Goal: Use online tool/utility: Utilize a website feature to perform a specific function

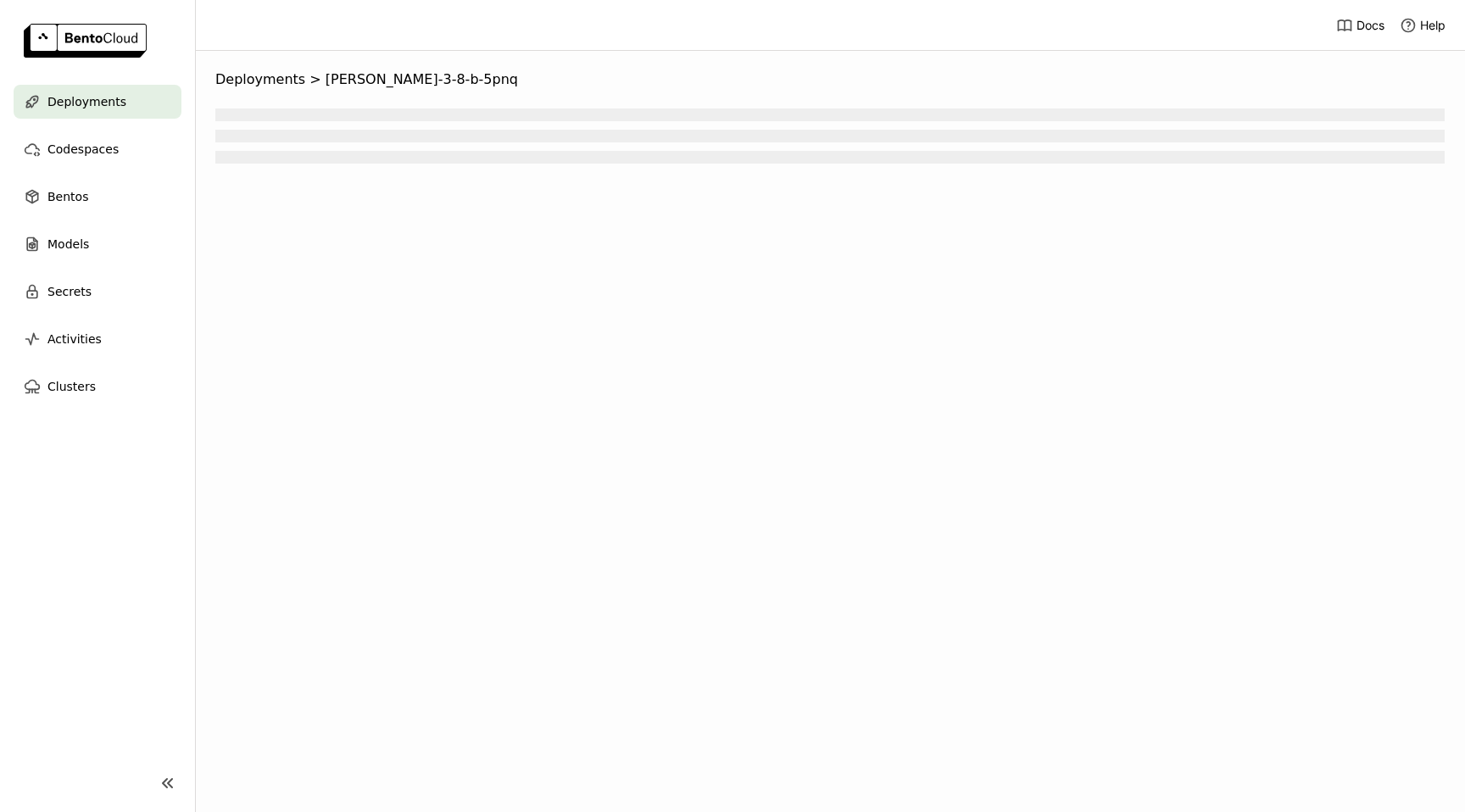
click at [91, 536] on nav "Deployments Codespaces Bentos Models Secrets Activities Clusters" at bounding box center [97, 409] width 195 height 649
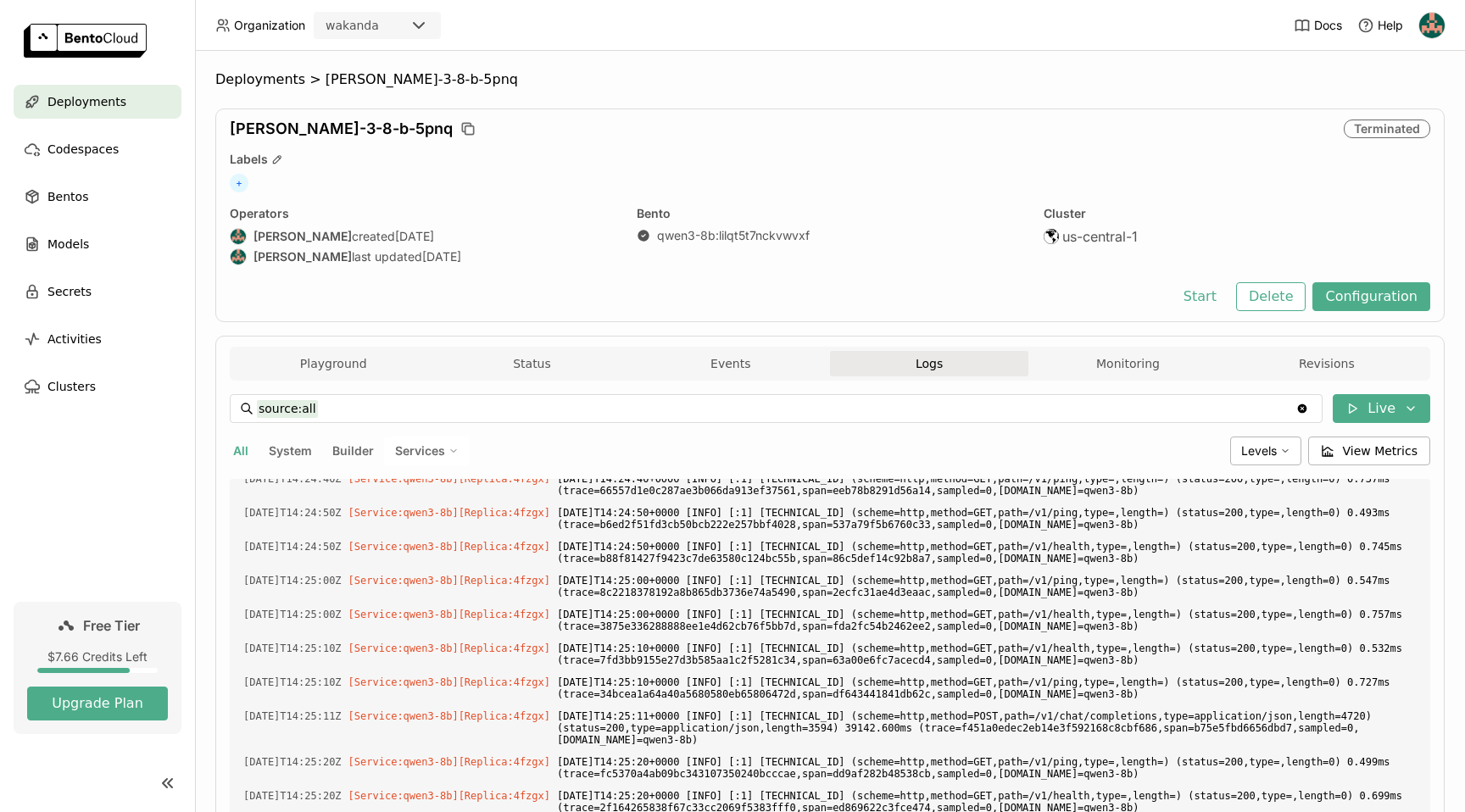
scroll to position [9110, 0]
click at [332, 363] on button "Playground" at bounding box center [333, 364] width 198 height 26
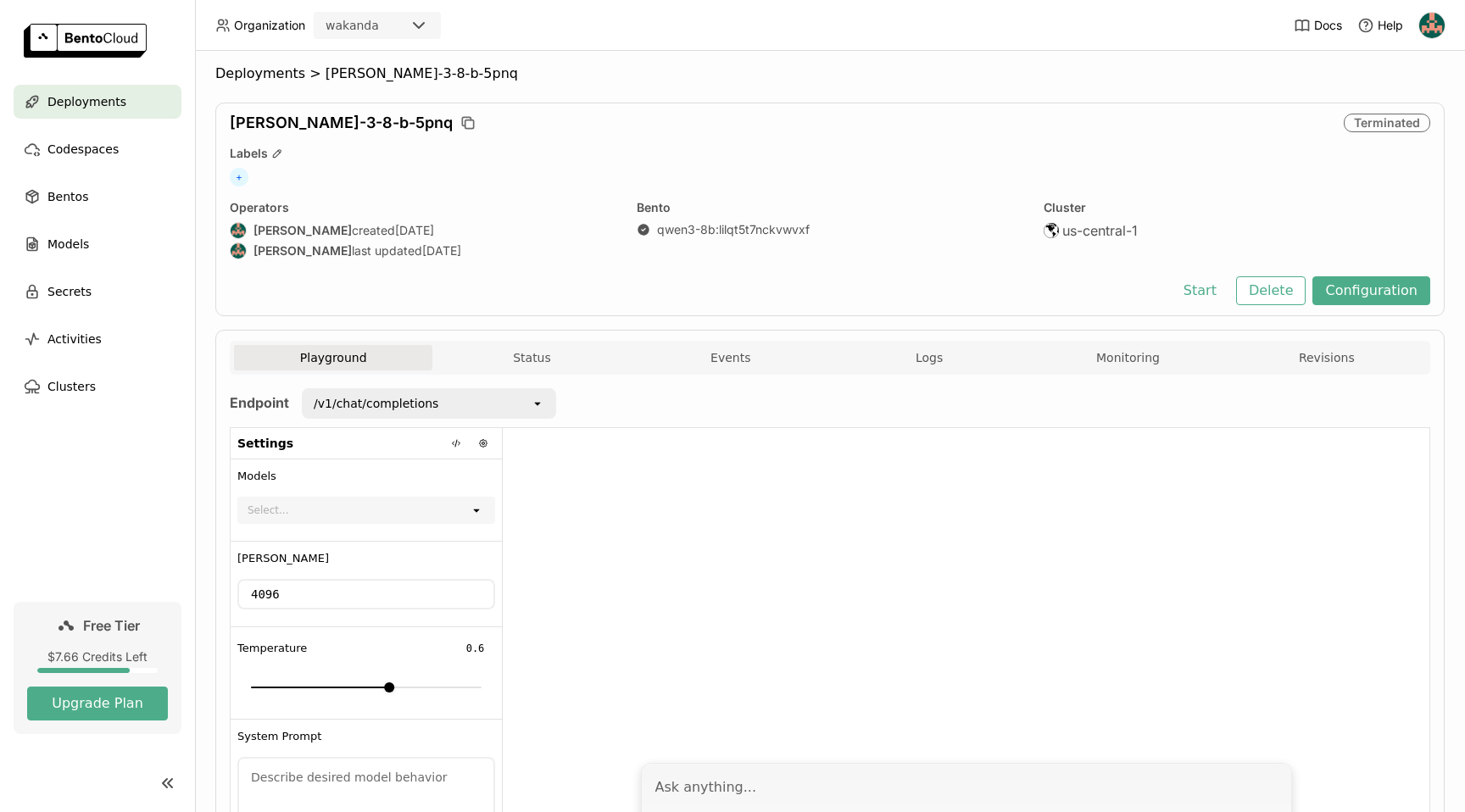
scroll to position [7, 0]
click at [1214, 291] on button "Start" at bounding box center [1200, 289] width 59 height 28
click at [928, 361] on span "Logs" at bounding box center [929, 357] width 28 height 15
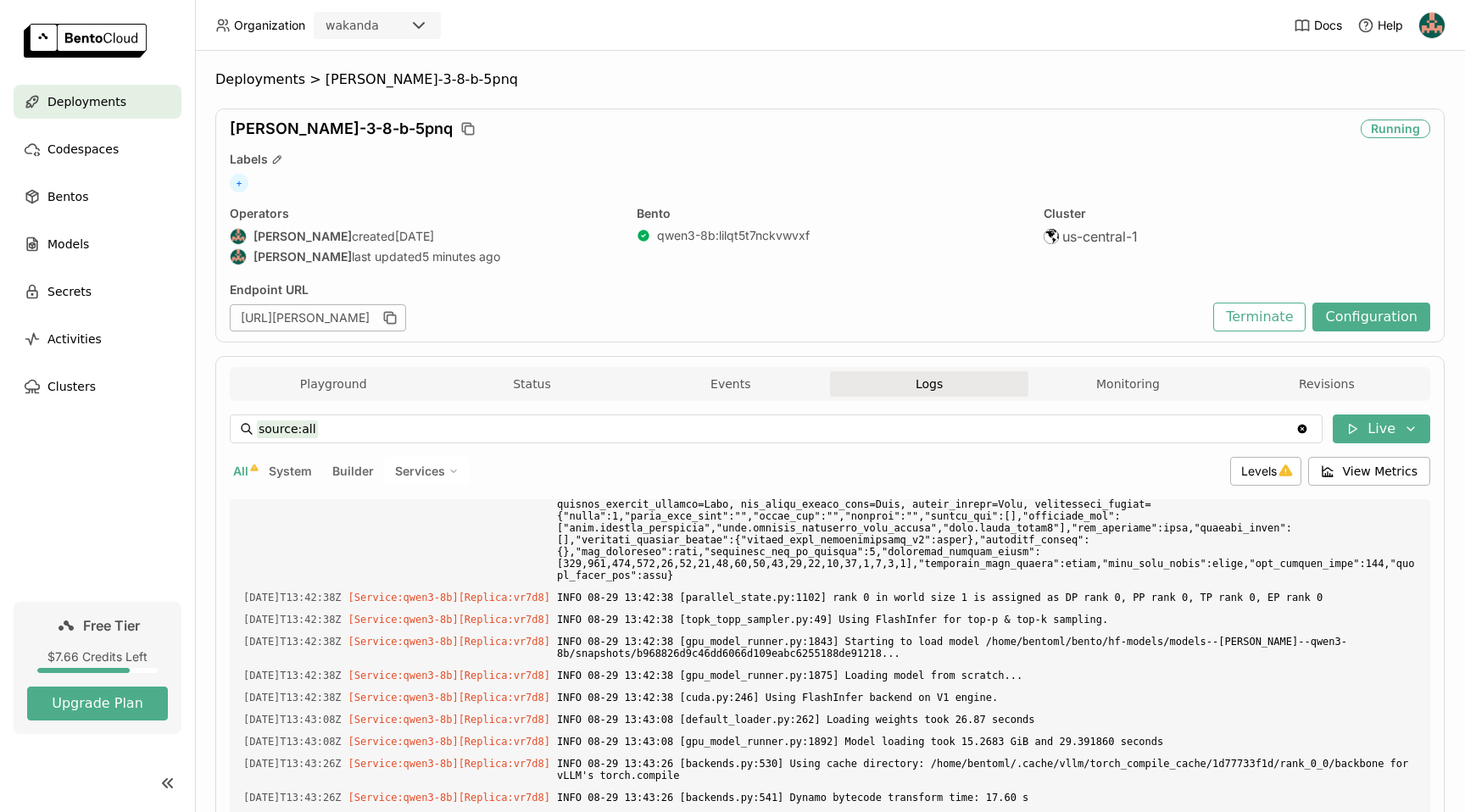
click at [958, 391] on button "Logs" at bounding box center [929, 384] width 198 height 26
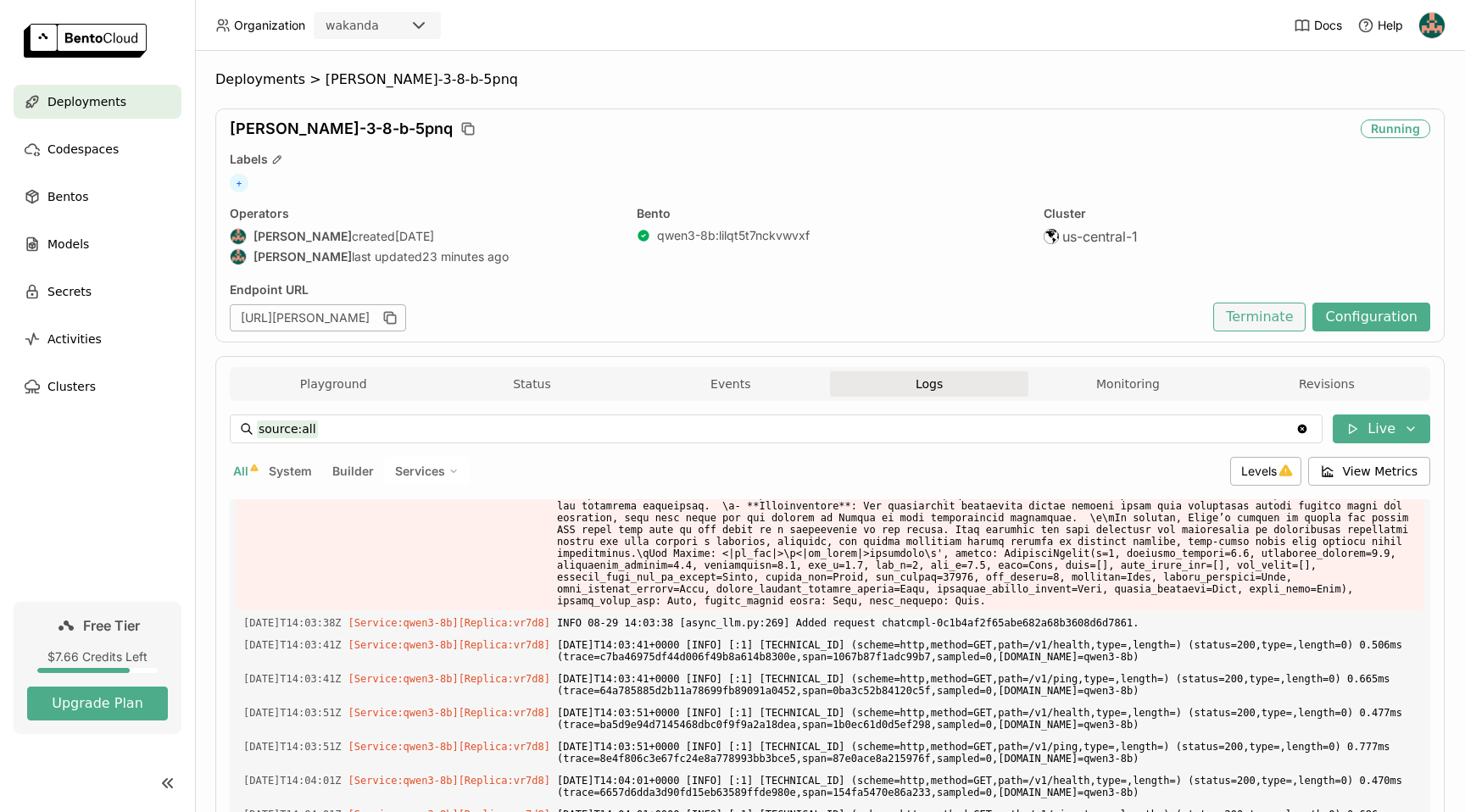
click at [1253, 319] on button "Terminate" at bounding box center [1259, 316] width 92 height 28
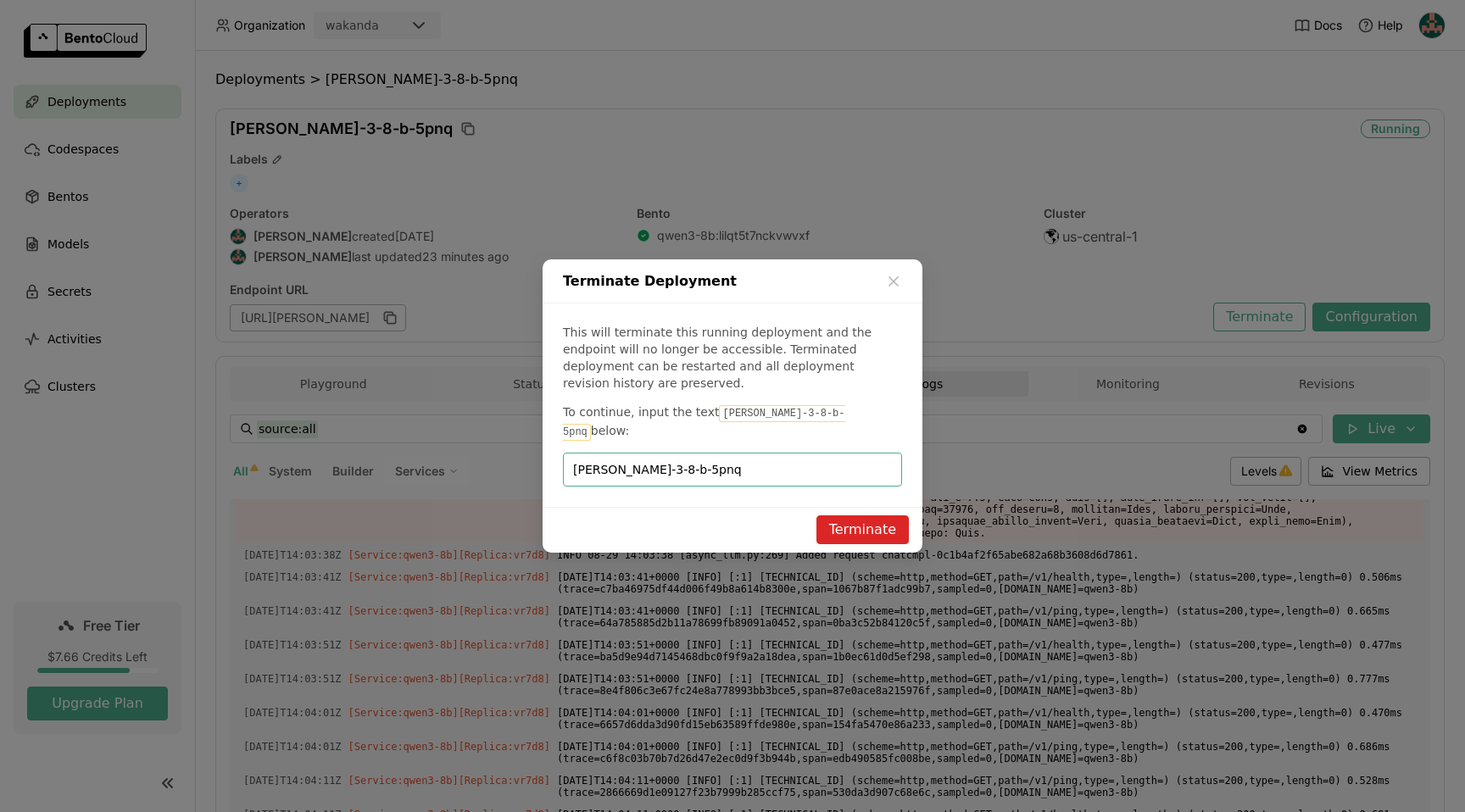
type input "[PERSON_NAME]-3-8-b-5pnq"
click at [859, 518] on button "Terminate" at bounding box center [862, 530] width 92 height 28
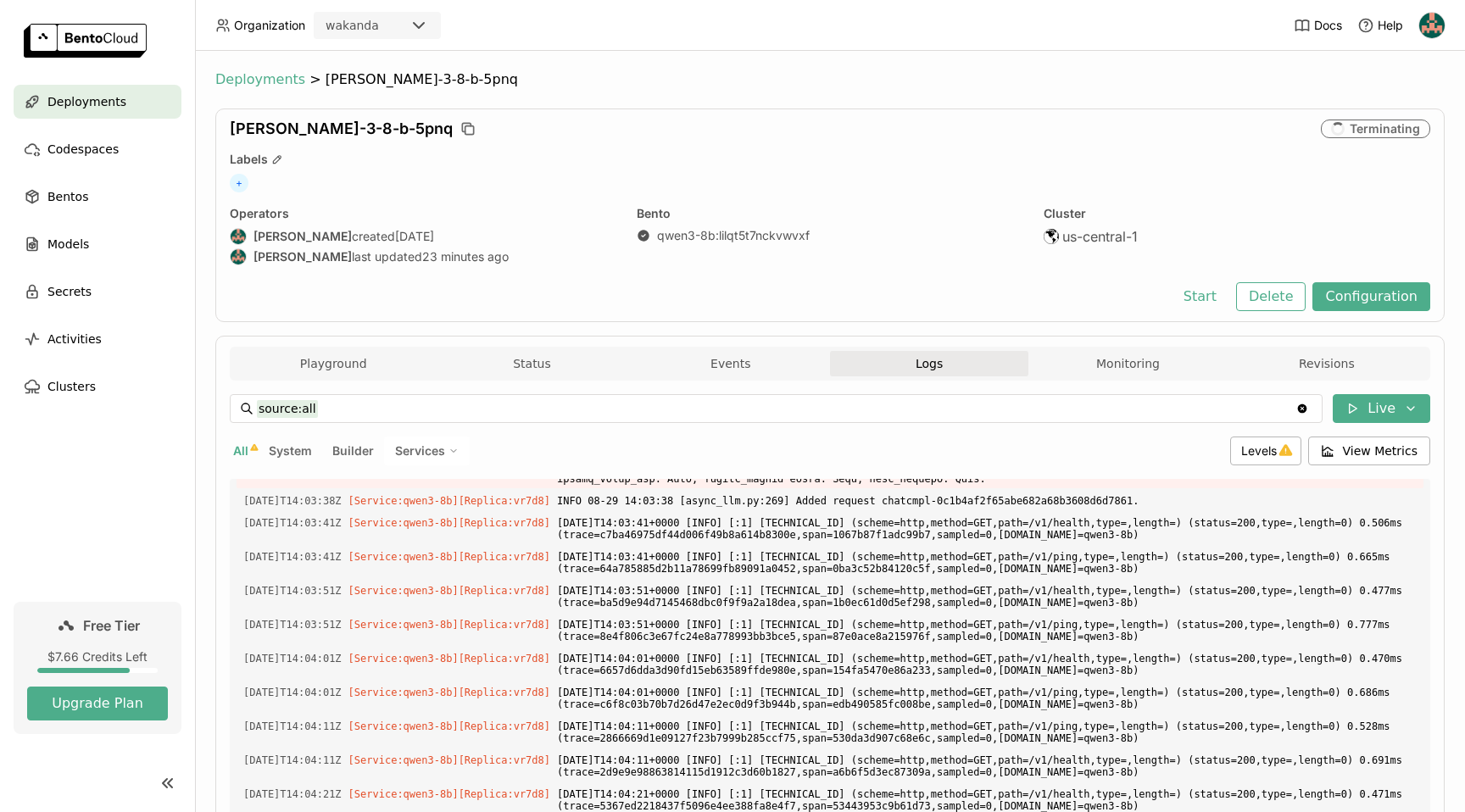
click at [282, 84] on span "Deployments" at bounding box center [260, 80] width 90 height 17
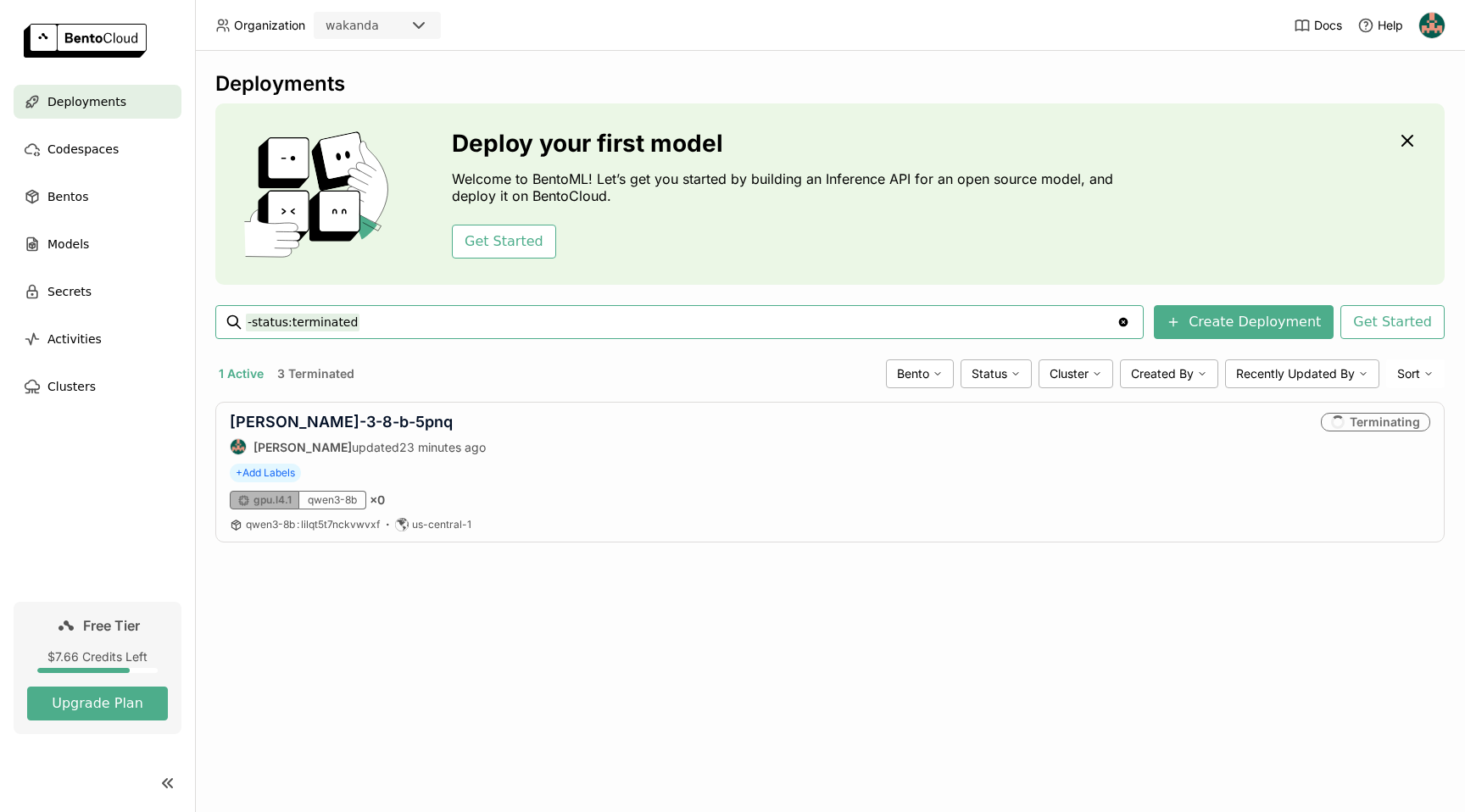
click at [341, 368] on button "3 Terminated" at bounding box center [315, 374] width 84 height 22
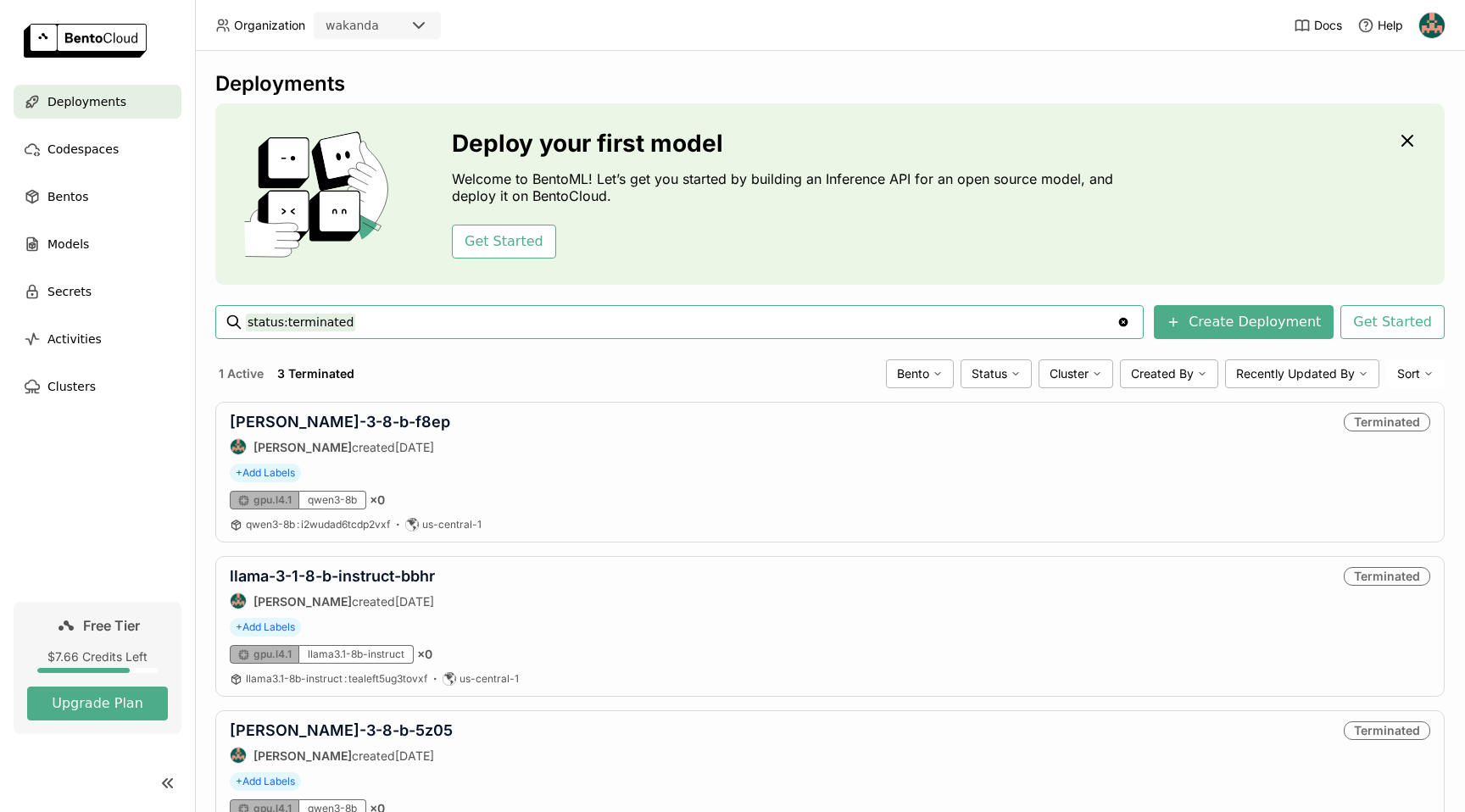
scroll to position [84, 0]
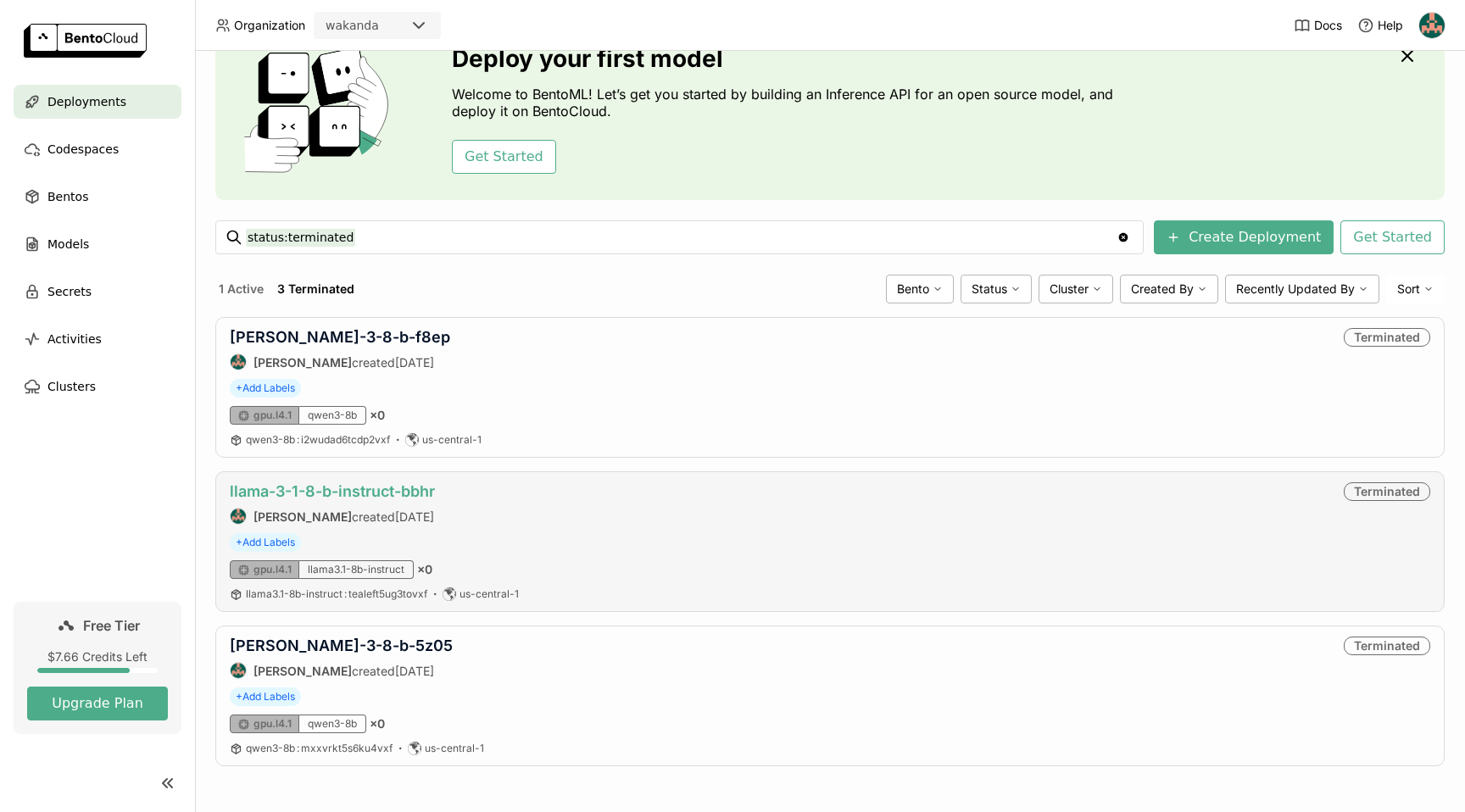
click at [318, 492] on link "llama-3-1-8-b-instruct-bbhr" at bounding box center [332, 491] width 205 height 18
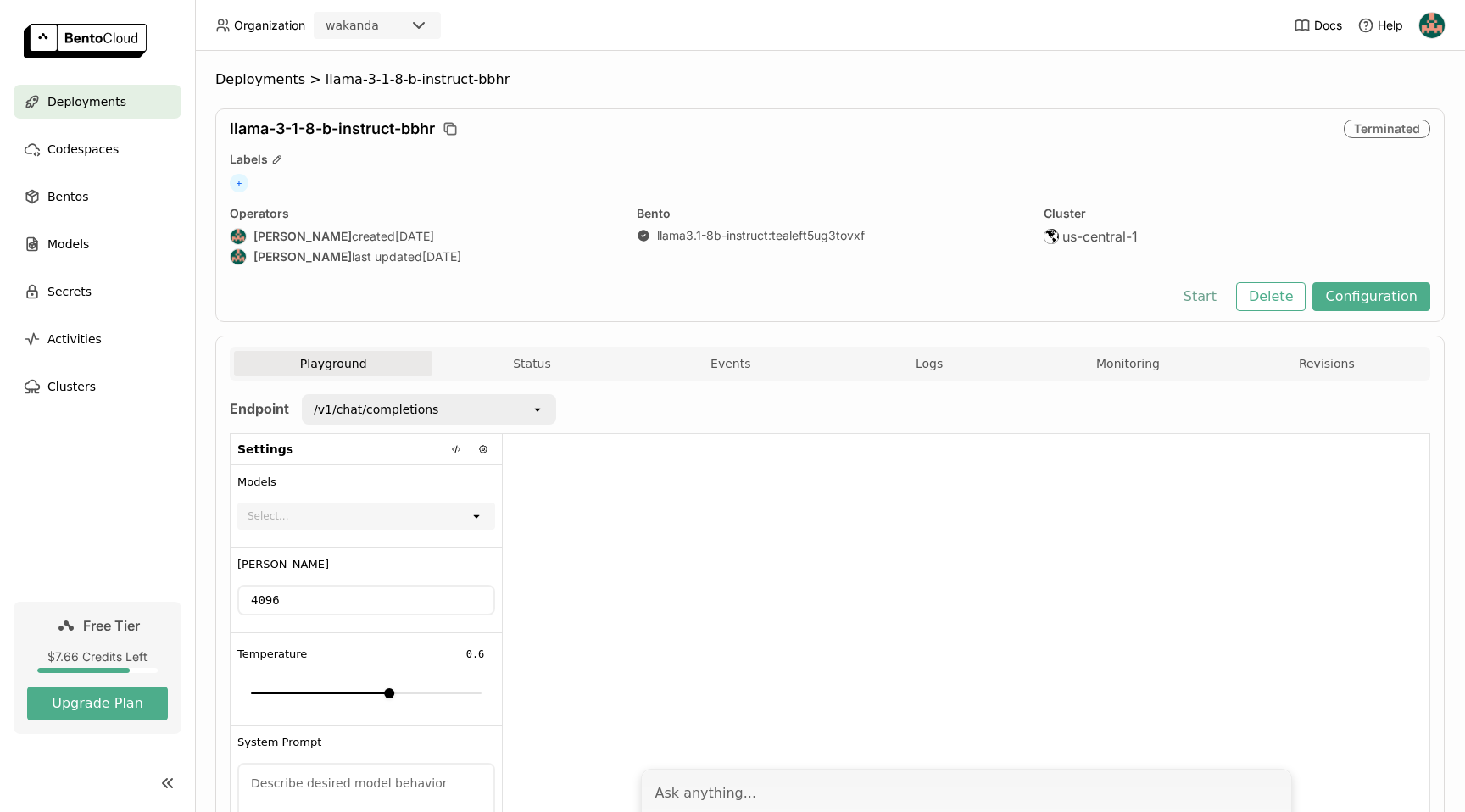
click at [1193, 298] on button "Start" at bounding box center [1200, 296] width 59 height 28
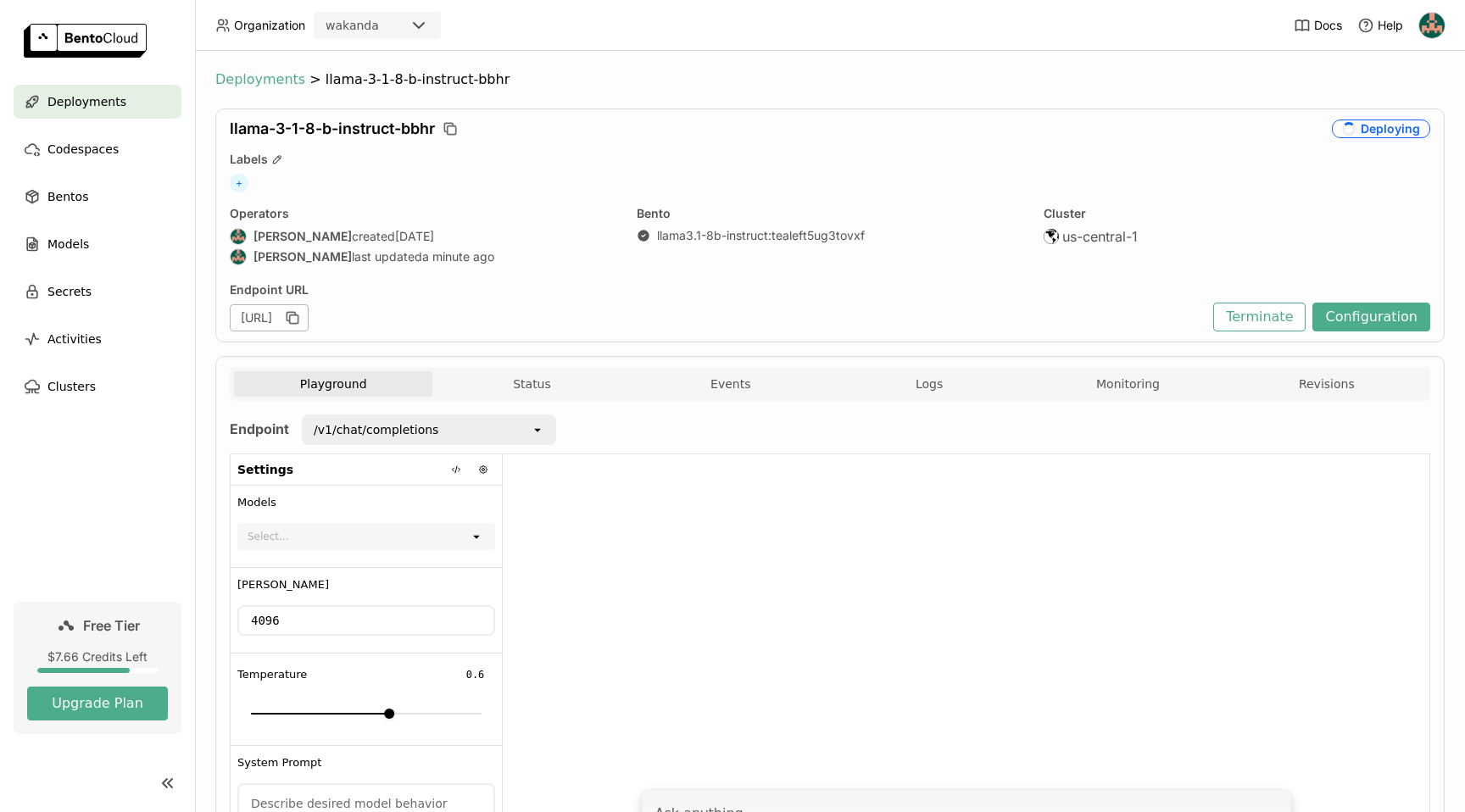
click at [258, 81] on span "Deployments" at bounding box center [260, 80] width 90 height 17
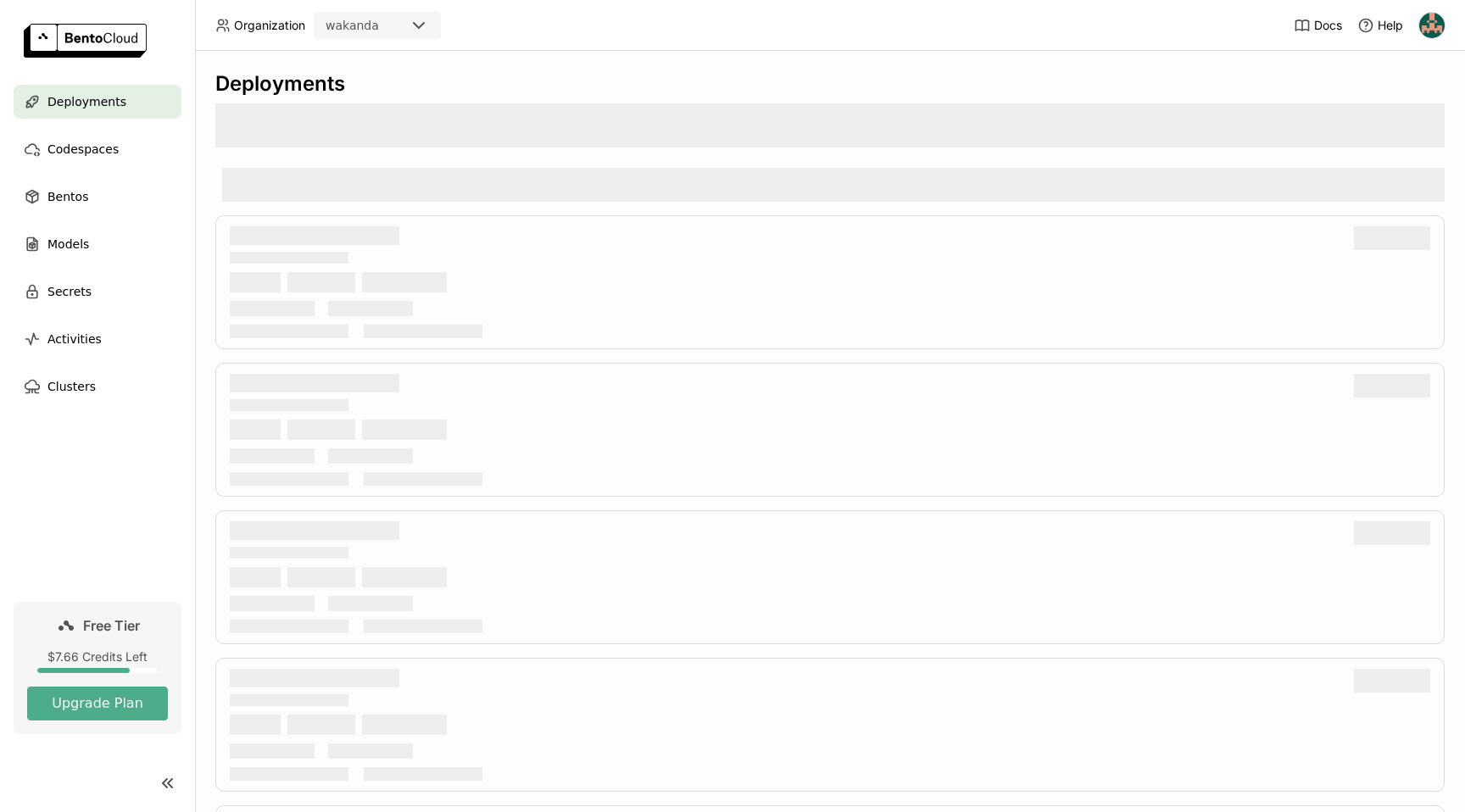
click at [258, 81] on div "Deployments" at bounding box center [829, 84] width 1229 height 26
click at [717, 85] on div "Deployments" at bounding box center [829, 84] width 1229 height 26
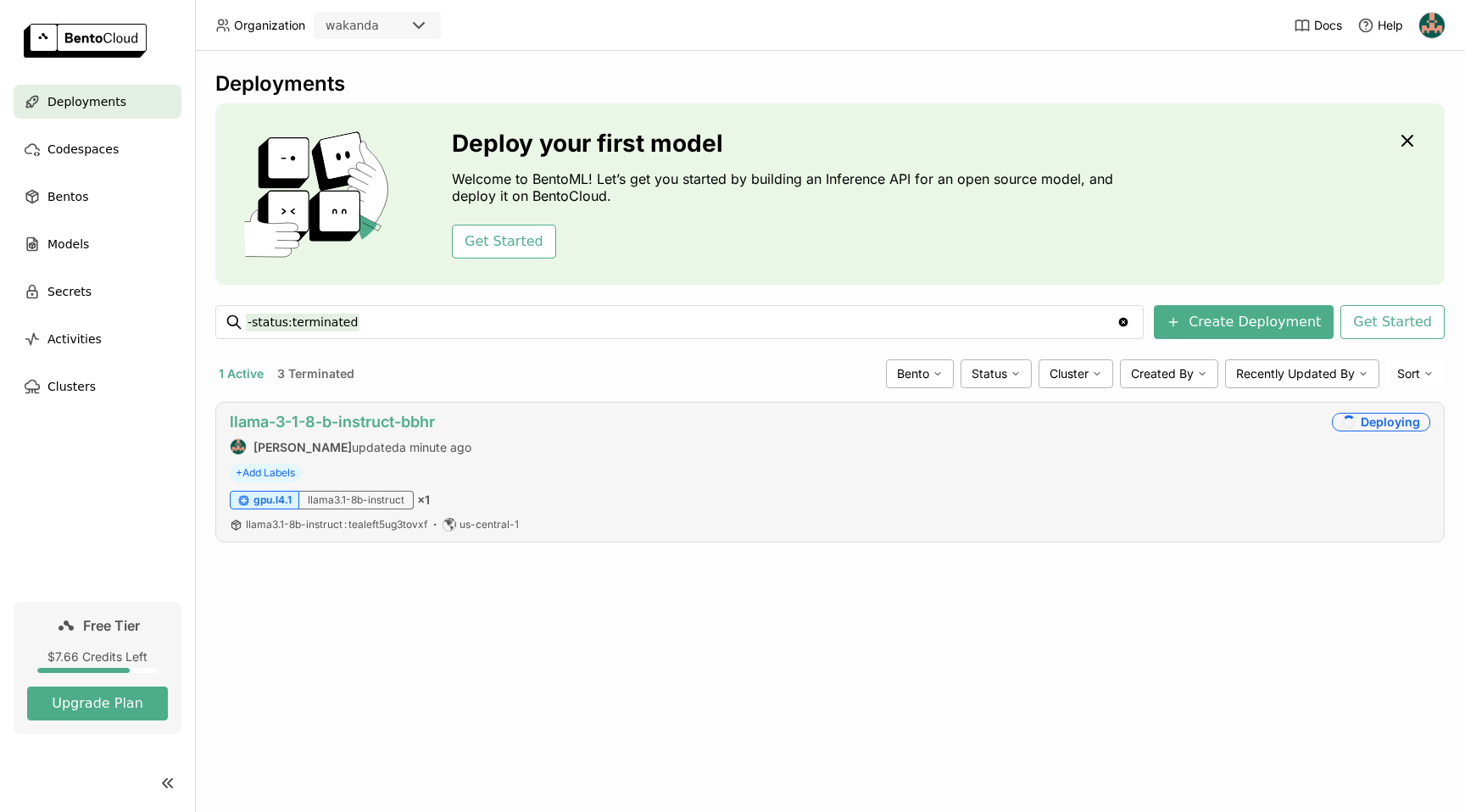
click at [408, 427] on link "llama-3-1-8-b-instruct-bbhr" at bounding box center [332, 421] width 205 height 18
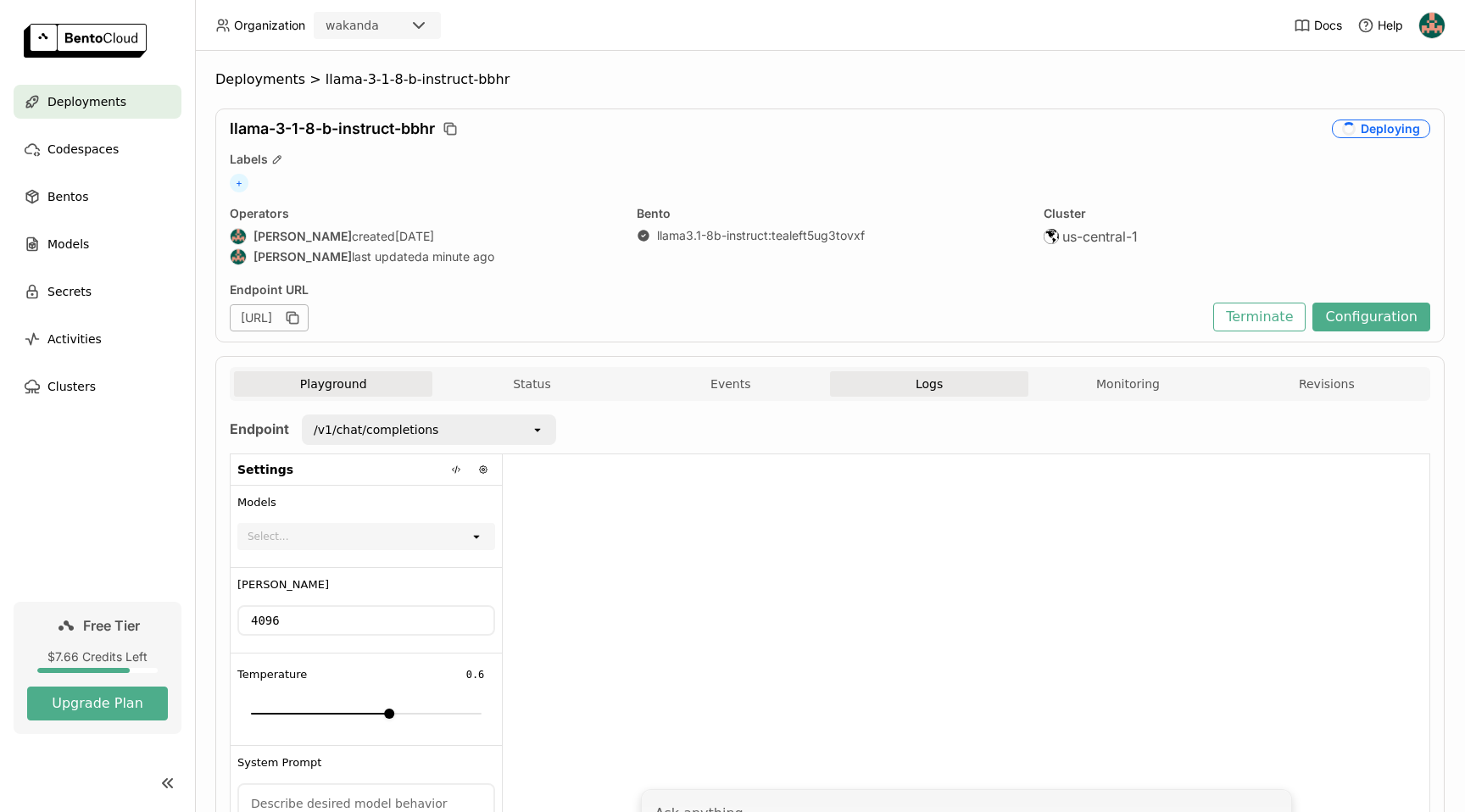
click at [951, 377] on button "Logs" at bounding box center [929, 384] width 198 height 26
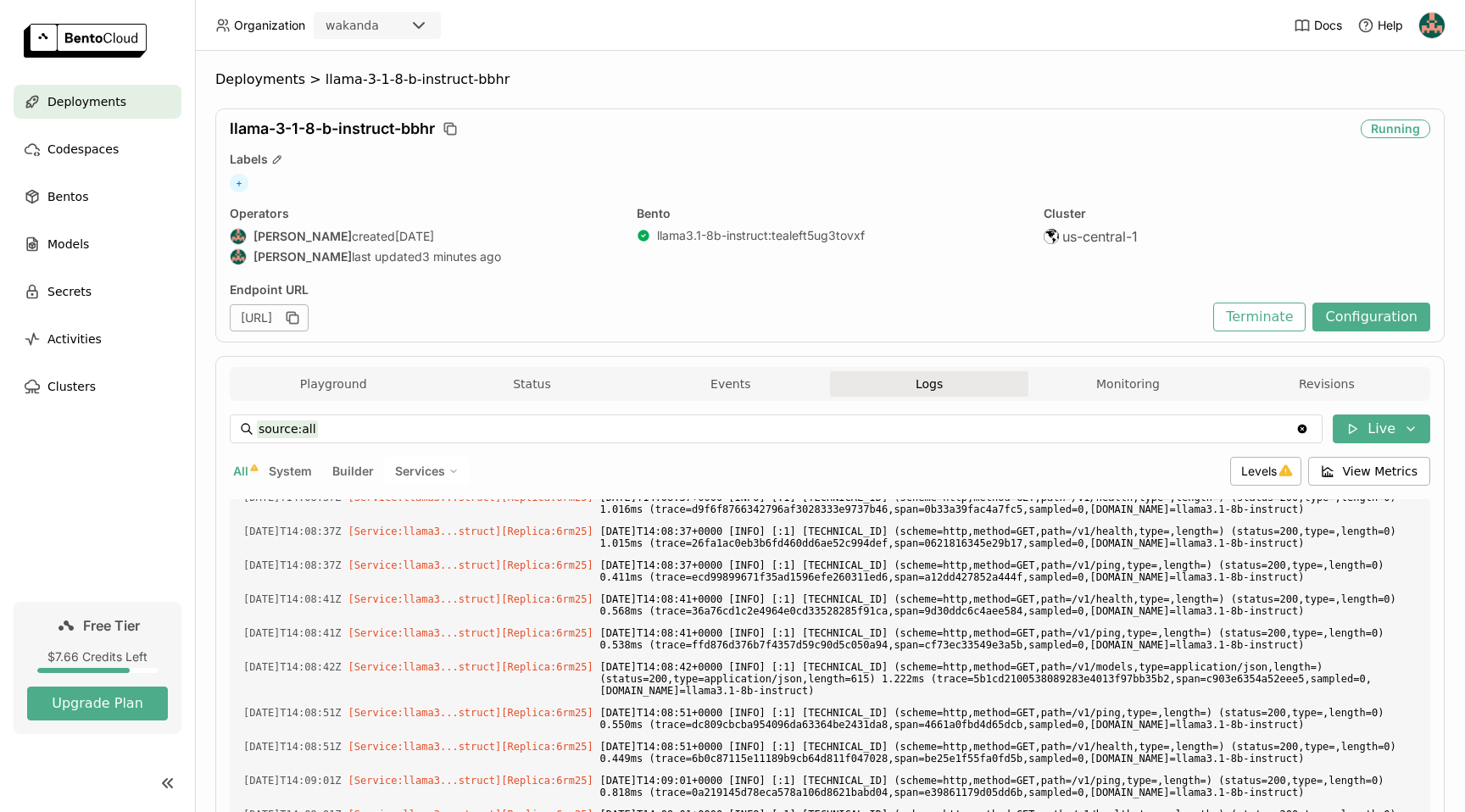
scroll to position [2164, 0]
click at [337, 386] on button "Playground" at bounding box center [333, 384] width 198 height 26
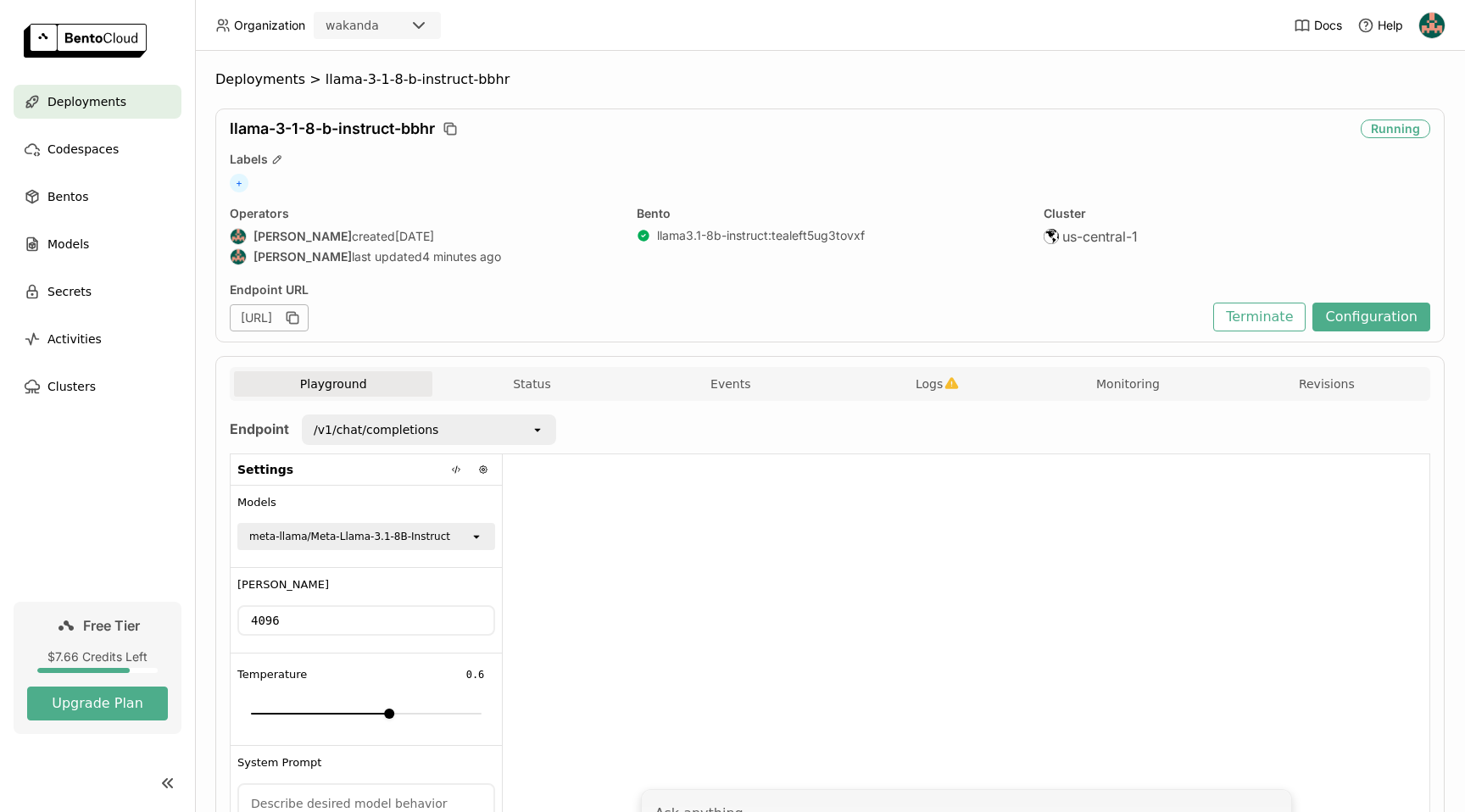
click at [479, 536] on icon "open" at bounding box center [476, 536] width 14 height 14
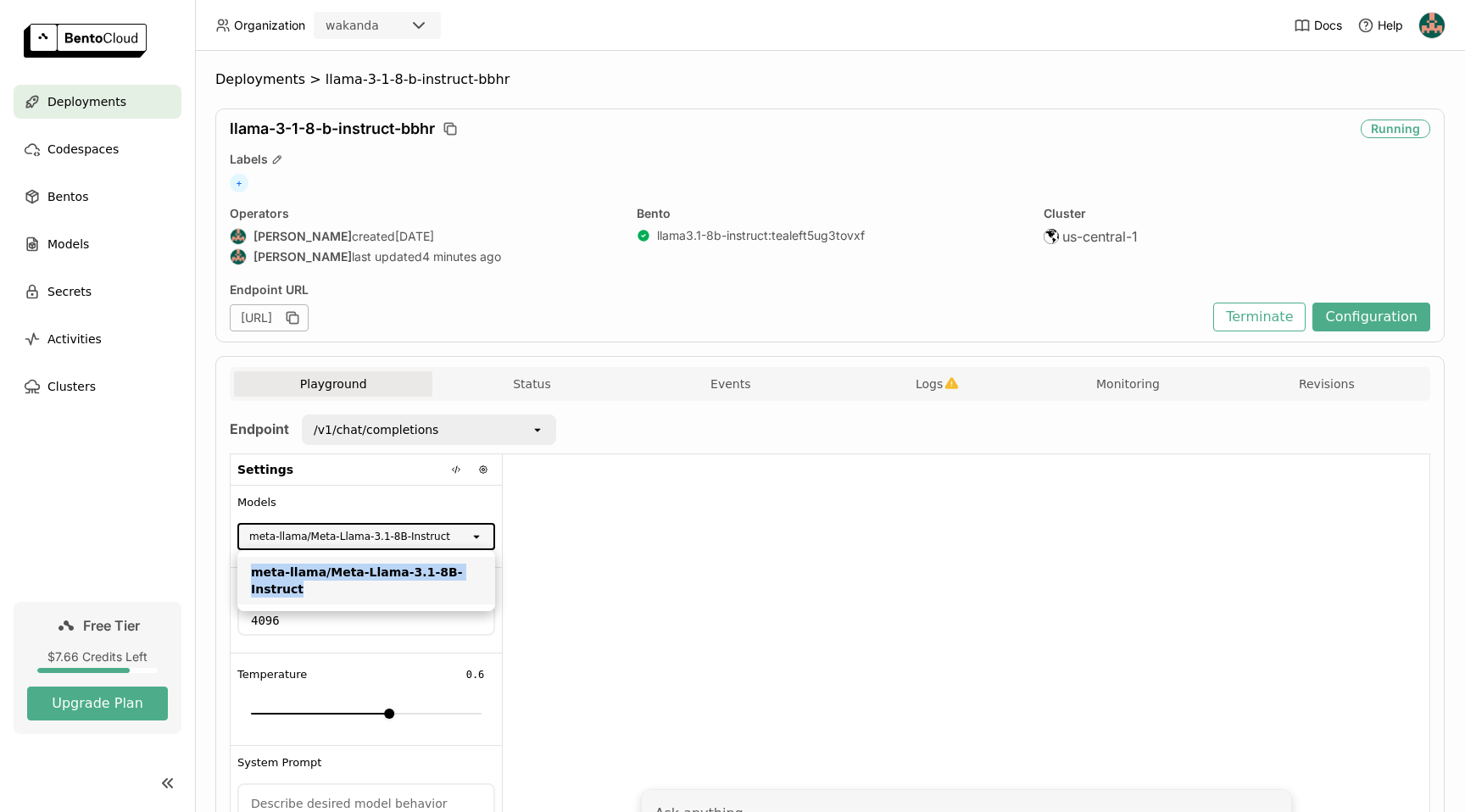
drag, startPoint x: 328, startPoint y: 588, endPoint x: 251, endPoint y: 570, distance: 79.1
click at [251, 570] on div "meta-llama/Meta-Llama-3.1-8B-Instruct" at bounding box center [366, 580] width 231 height 34
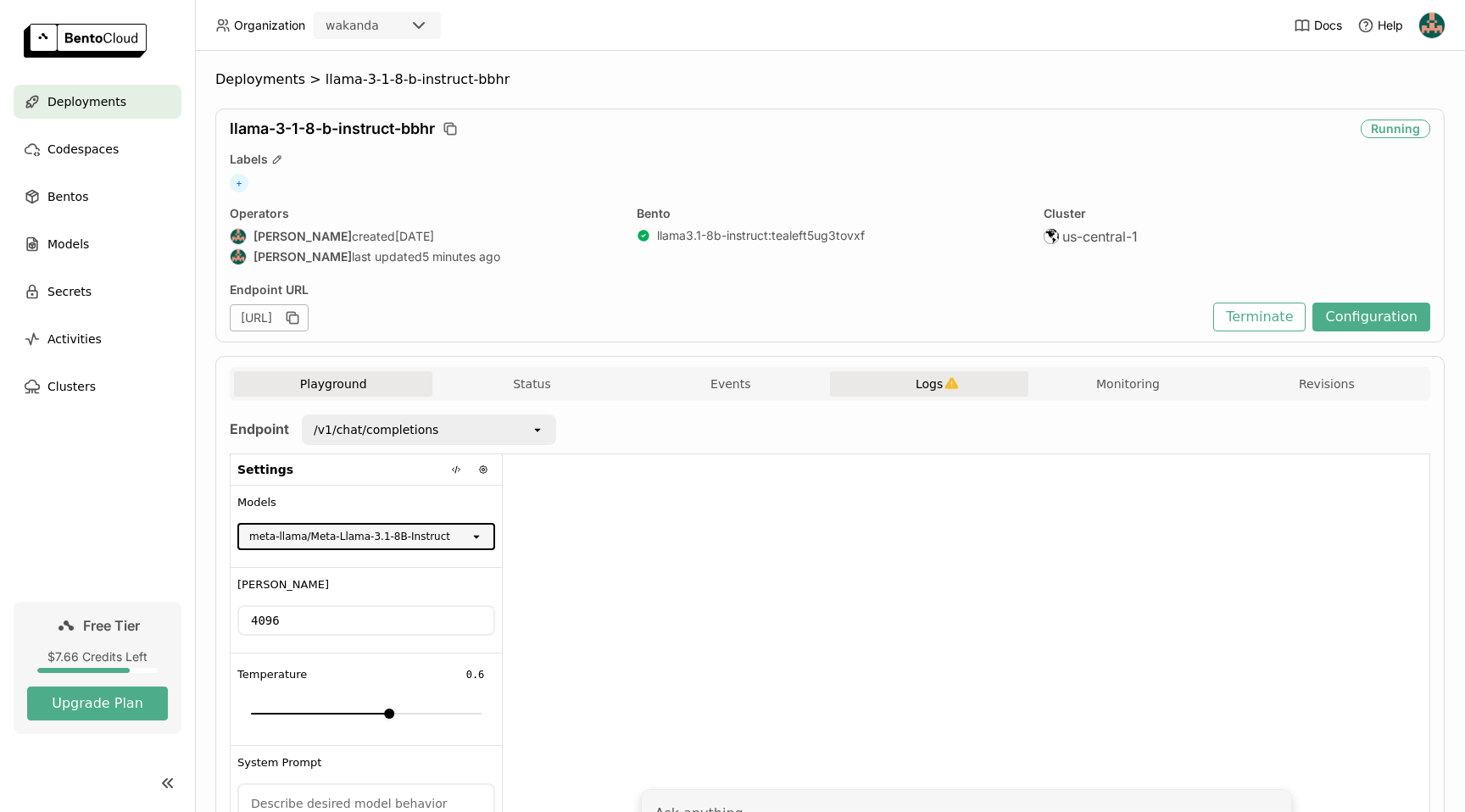
click at [929, 387] on span "Logs" at bounding box center [929, 384] width 28 height 15
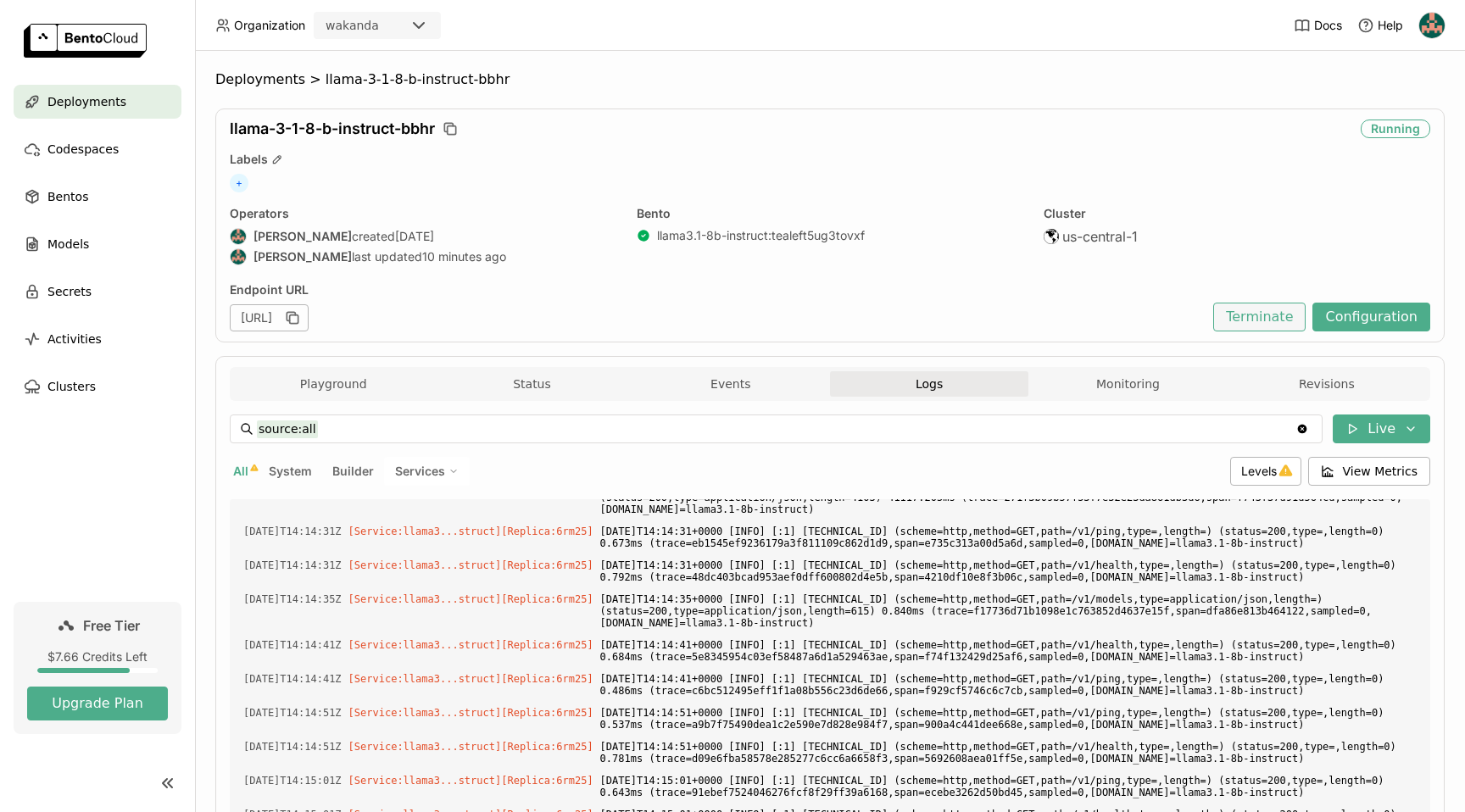
click at [1258, 320] on button "Terminate" at bounding box center [1259, 316] width 92 height 28
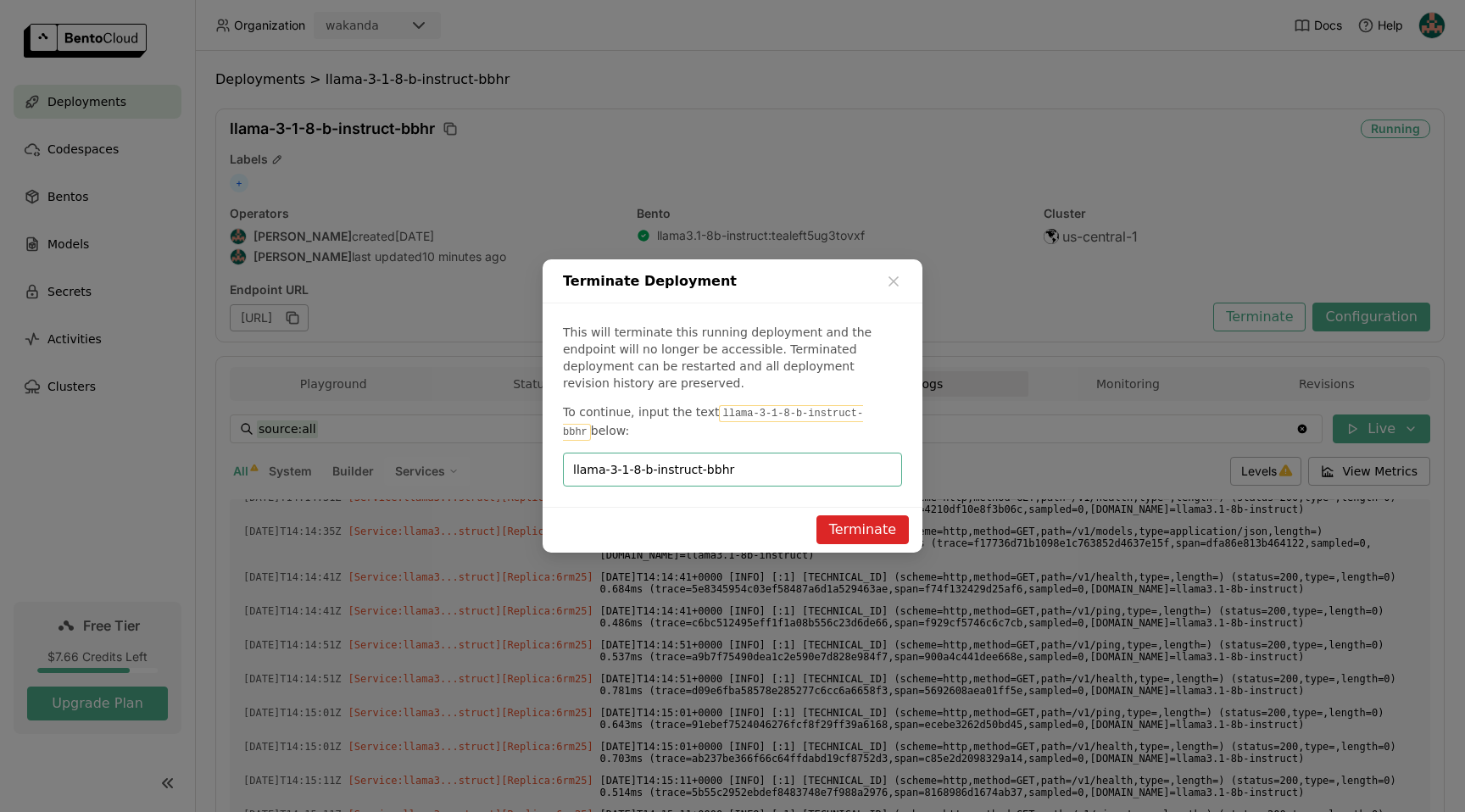
type input "llama-3-1-8-b-instruct-bbhr"
click at [895, 516] on button "Terminate" at bounding box center [862, 530] width 92 height 28
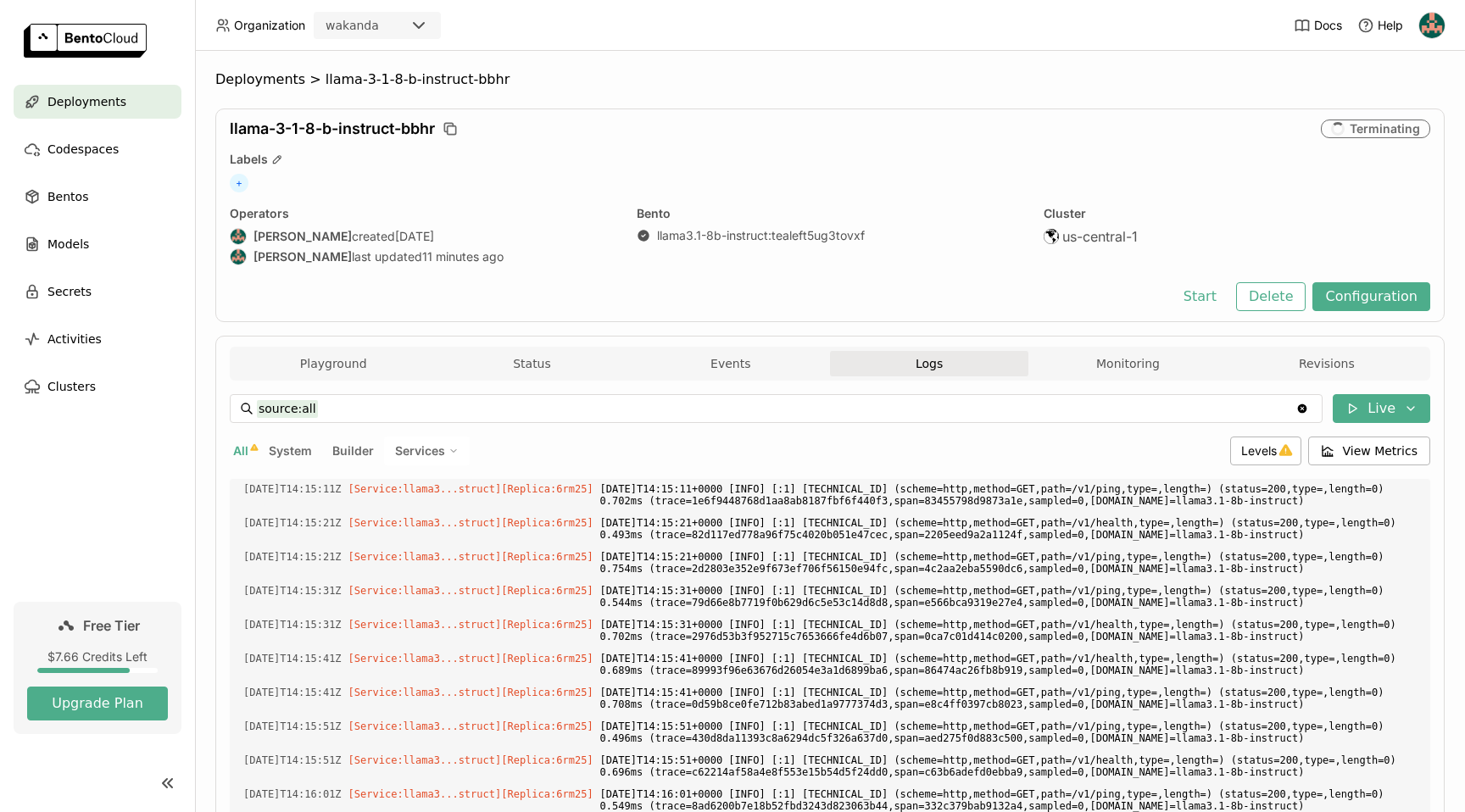
click at [848, 70] on div "Deployments > llama-3-1-8-b-instruct-bbhr llama-3-1-8-b-instruct-bbhr Terminati…" at bounding box center [829, 431] width 1270 height 761
